Goal: Information Seeking & Learning: Learn about a topic

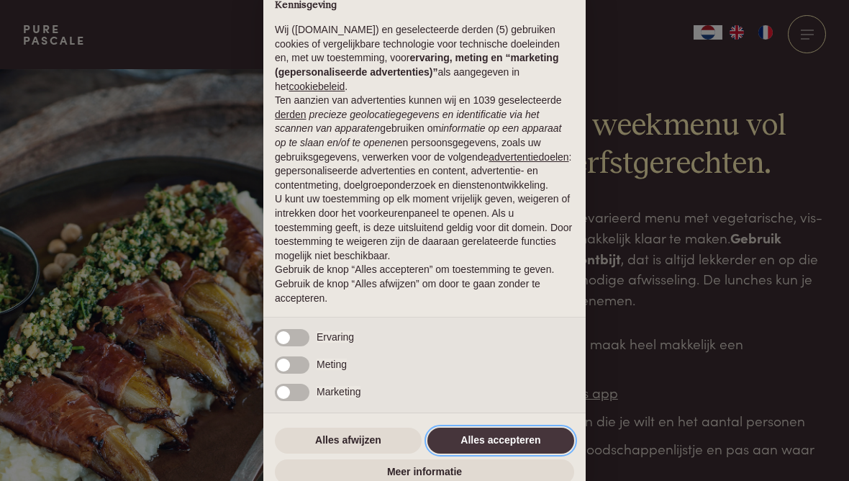
click at [508, 441] on button "Alles accepteren" at bounding box center [500, 440] width 147 height 26
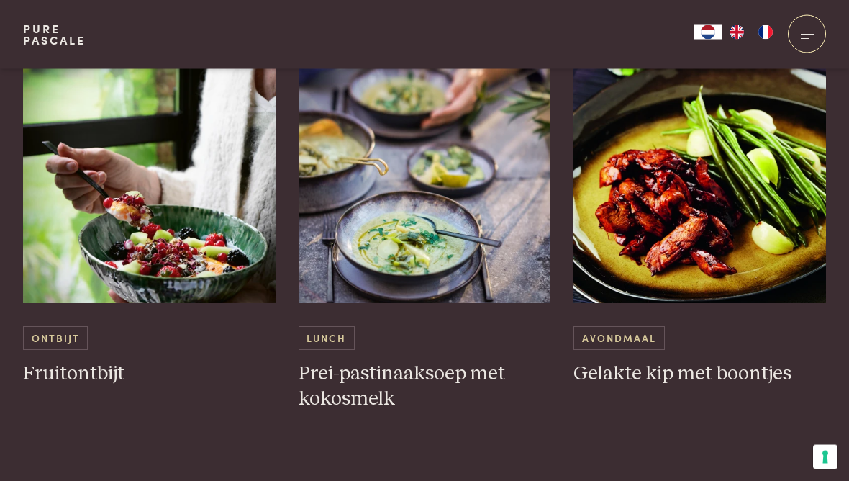
scroll to position [754, 0]
click at [126, 237] on img at bounding box center [149, 159] width 253 height 288
click at [395, 222] on img at bounding box center [425, 159] width 253 height 288
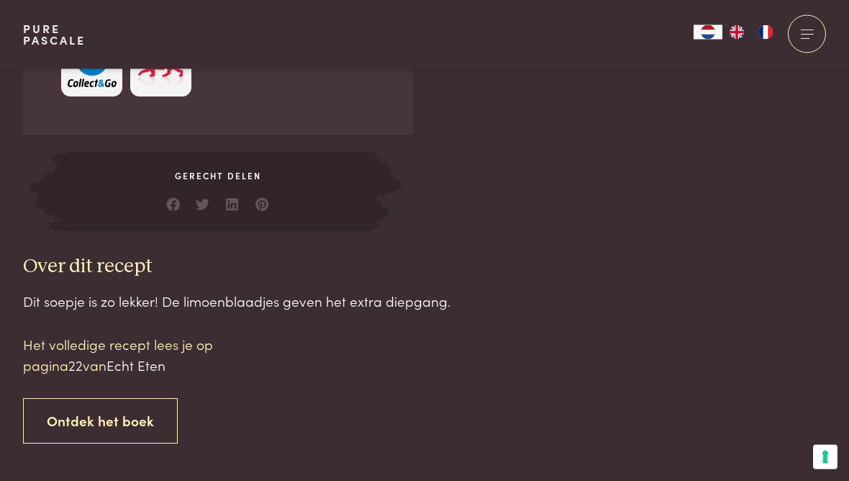
scroll to position [1311, 0]
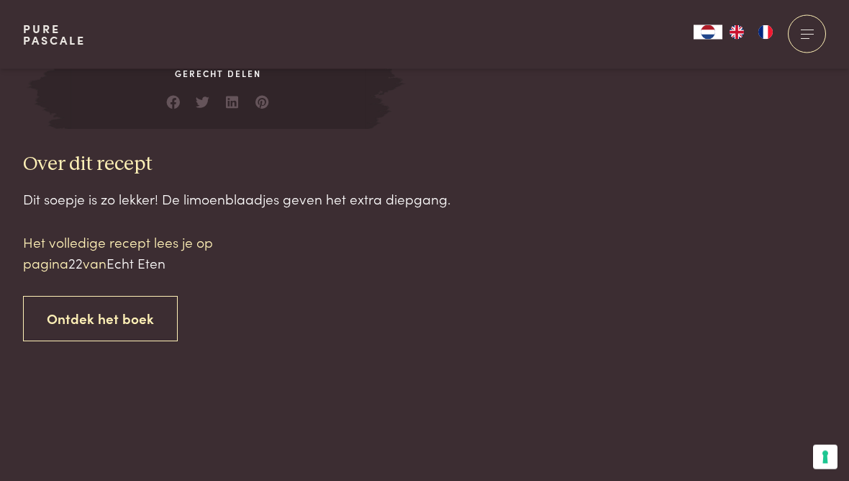
click at [84, 309] on link "Ontdek het boek" at bounding box center [100, 318] width 155 height 45
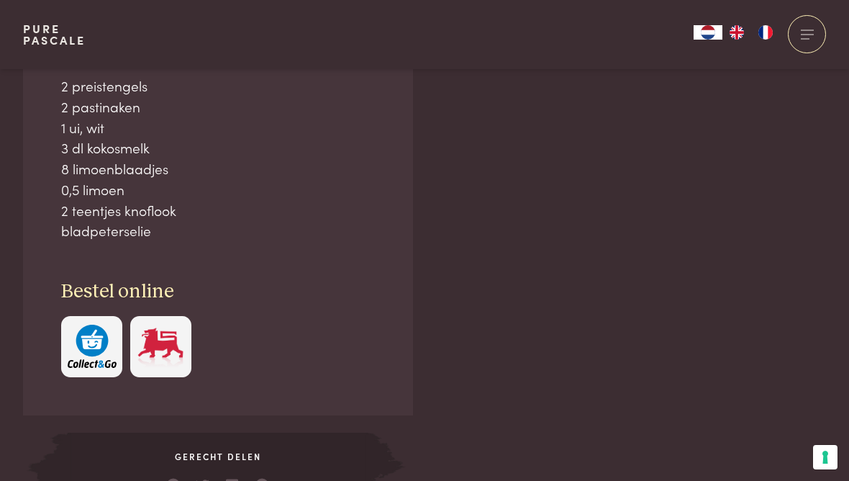
scroll to position [997, 0]
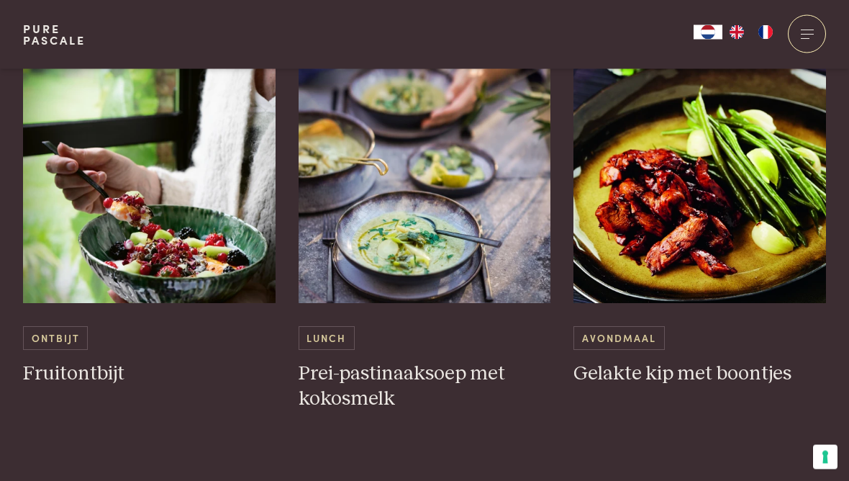
scroll to position [754, 0]
click at [769, 206] on img at bounding box center [699, 159] width 253 height 288
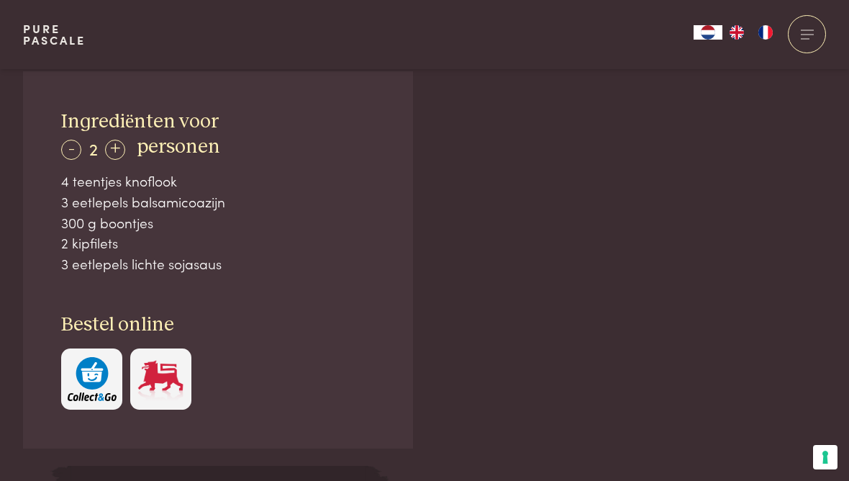
scroll to position [935, 0]
